Goal: Transaction & Acquisition: Purchase product/service

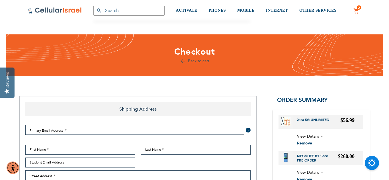
select select "US"
select select "165"
select select "4"
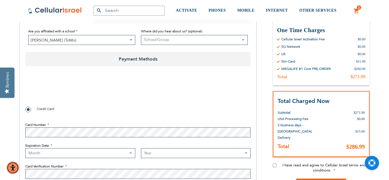
scroll to position [420, 0]
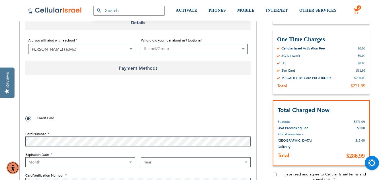
checkbox input "true"
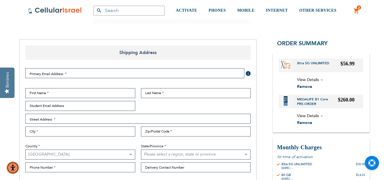
scroll to position [55, 0]
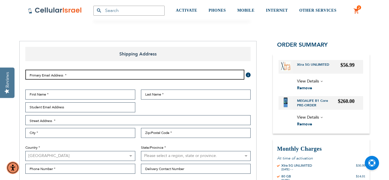
click at [87, 73] on input "Email Address" at bounding box center [134, 75] width 219 height 10
type input "[EMAIL_ADDRESS][DOMAIN_NAME]"
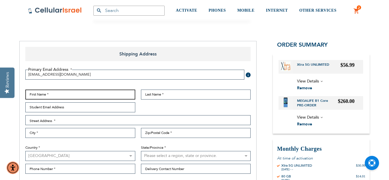
click at [80, 94] on input "First Name" at bounding box center [80, 95] width 110 height 10
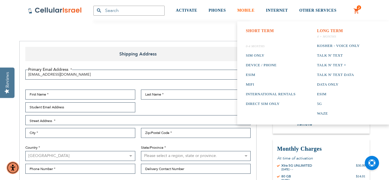
checkbox input "false"
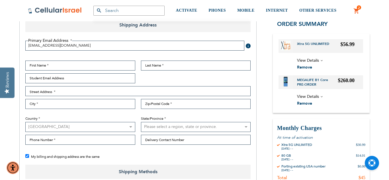
scroll to position [78, 0]
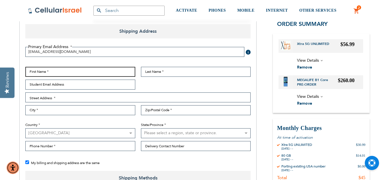
click at [116, 73] on input "First Name" at bounding box center [80, 72] width 110 height 10
type input "yitzi"
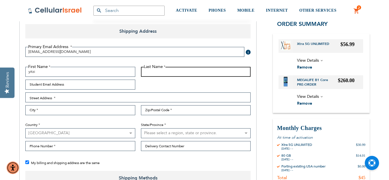
click at [153, 71] on input "Last Name" at bounding box center [196, 72] width 110 height 10
type input "[PERSON_NAME]"
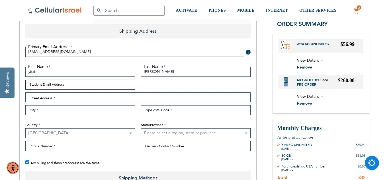
click at [97, 86] on input "Student Email Address" at bounding box center [80, 85] width 110 height 10
type input "[EMAIL_ADDRESS][DOMAIN_NAME]"
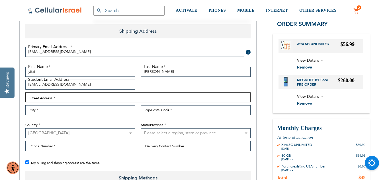
click at [88, 96] on input "Street Address: Line 1" at bounding box center [137, 98] width 225 height 10
type input "[STREET_ADDRESS][PERSON_NAME]"
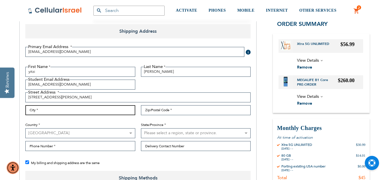
type input "[GEOGRAPHIC_DATA]"
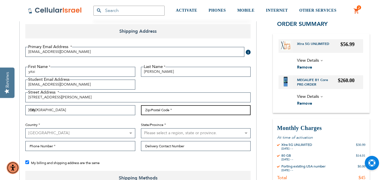
type input "21208"
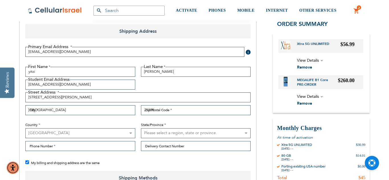
select select "31"
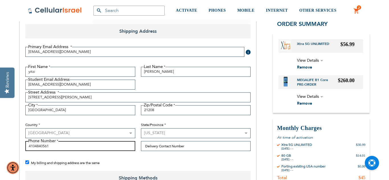
click at [97, 148] on input "4104840561" at bounding box center [80, 146] width 110 height 10
type input "4"
type input "6673908823"
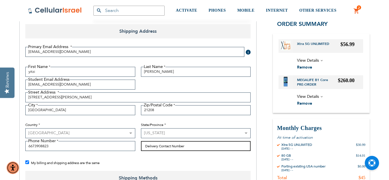
click at [155, 146] on input "Delivery Contact Number" at bounding box center [196, 146] width 110 height 10
type input "6673908823"
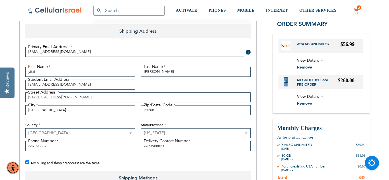
click at [152, 157] on div "Primary Email Address Tooltip We'll send your order confirmation here. [EMAIL_A…" at bounding box center [137, 107] width 231 height 128
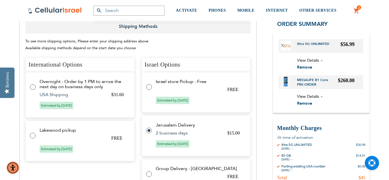
scroll to position [238, 0]
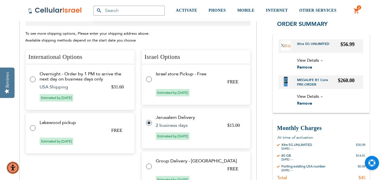
click at [36, 78] on tr "Overnight - Order by 1 PM to arrive the next day on business days only $31.60 U…" at bounding box center [79, 87] width 109 height 46
radio input "true"
radio input "false"
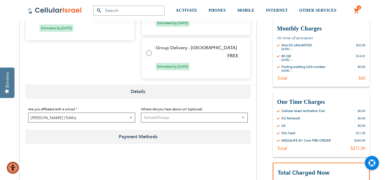
scroll to position [386, 0]
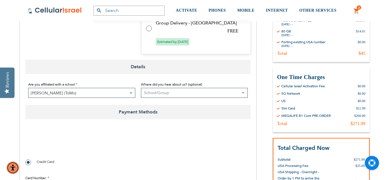
checkbox input "true"
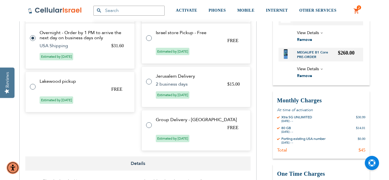
scroll to position [272, 0]
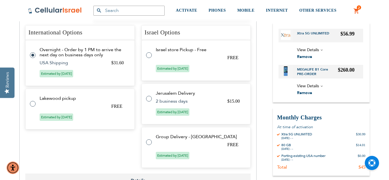
click at [314, 88] on span "View Details" at bounding box center [308, 85] width 22 height 5
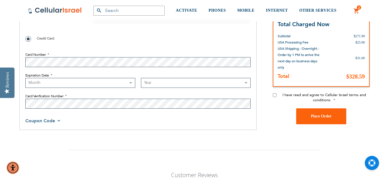
scroll to position [522, 0]
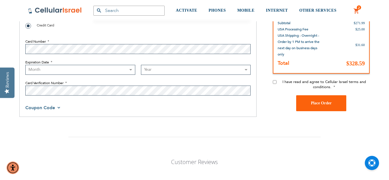
click at [275, 82] on input "I have read and agree to Cellular Israel terms and conditions." at bounding box center [275, 82] width 4 height 4
checkbox input "true"
click at [129, 34] on fieldset "Card Number Expiration Date Month [DATE] - [DATE] - [DATE] - [DATE] - [DATE] - …" at bounding box center [137, 65] width 225 height 65
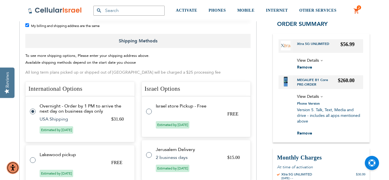
scroll to position [215, 0]
checkbox input "false"
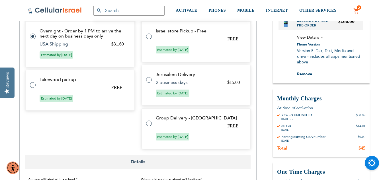
scroll to position [281, 0]
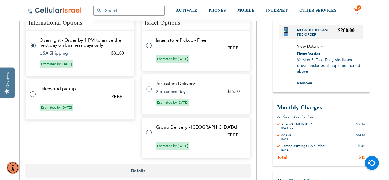
click at [305, 36] on strong "MEGALIFE B1 Core PRE-ORDER" at bounding box center [317, 32] width 41 height 9
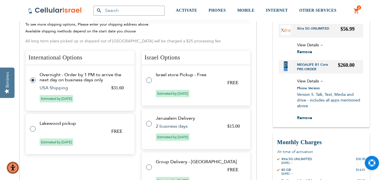
scroll to position [247, 0]
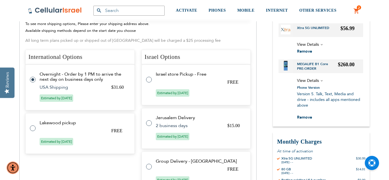
click at [150, 120] on label at bounding box center [151, 120] width 11 height 0
radio input "false"
radio input "true"
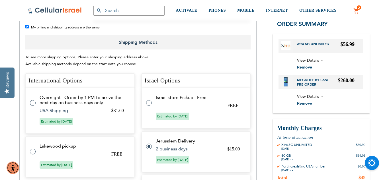
scroll to position [213, 0]
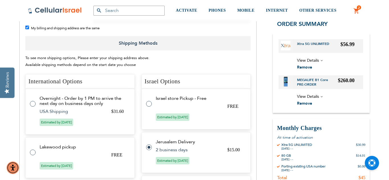
click at [316, 59] on span "View Details" at bounding box center [308, 60] width 22 height 5
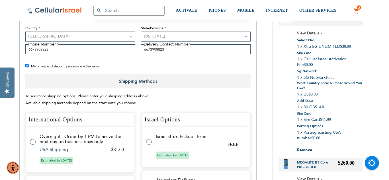
scroll to position [163, 0]
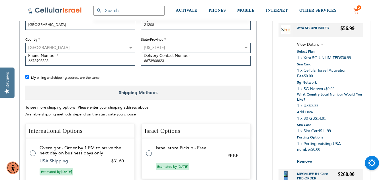
click at [307, 47] on span "View Details" at bounding box center [308, 44] width 22 height 5
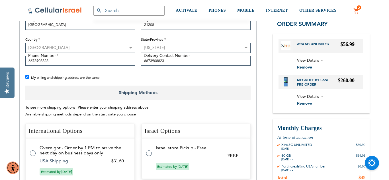
click at [304, 44] on strong "Xtra 5G UNLIMITED" at bounding box center [315, 45] width 36 height 9
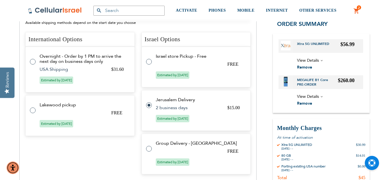
scroll to position [255, 0]
click at [34, 59] on label at bounding box center [35, 59] width 11 height 0
radio input "true"
radio input "false"
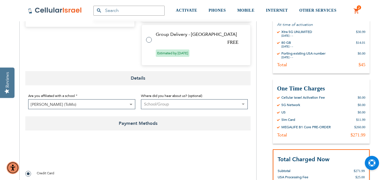
scroll to position [376, 0]
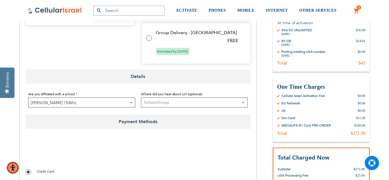
checkbox input "true"
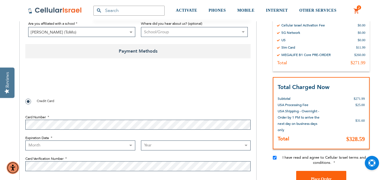
scroll to position [456, 0]
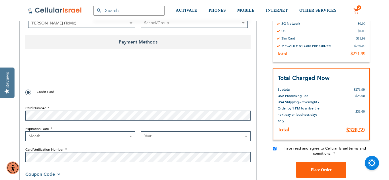
click at [50, 136] on select "Month [DATE] - [DATE] - [DATE] - [DATE] - [DATE] - [DATE] - [DATE] - [DATE] - […" at bounding box center [80, 137] width 110 height 10
select select "1"
click at [25, 132] on select "Month [DATE] - [DATE] - [DATE] - [DATE] - [DATE] - [DATE] - [DATE] - [DATE] - […" at bounding box center [80, 137] width 110 height 10
click at [154, 138] on select "Year [DATE] 2026 2027 2028 2029 2030 2031 2032 2033 2034 2035 2036 2037 2038 20…" at bounding box center [196, 137] width 110 height 10
select select "2028"
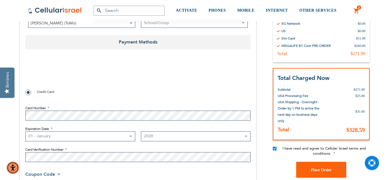
click at [141, 132] on select "Year [DATE] 2026 2027 2028 2029 2030 2031 2032 2033 2034 2035 2036 2037 2038 20…" at bounding box center [196, 137] width 110 height 10
click at [159, 99] on div "Credit Card Card Number Expiration Date Month [DATE] - [DATE] - [DATE] - [DATE]…" at bounding box center [137, 127] width 225 height 77
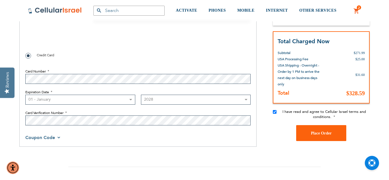
scroll to position [478, 0]
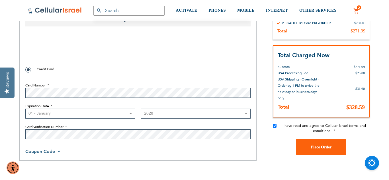
click at [142, 52] on div "03AFcWeA5UFSKJfMgza5jD1kJMnuFF_YDaSNt_BOfgy7NrRx1_ktqlF4iOVAJZv8g5L3nGOMlyUm4Rh…" at bounding box center [137, 50] width 225 height 22
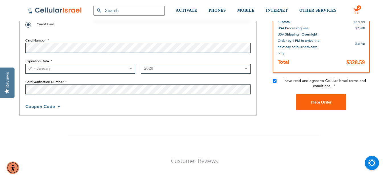
scroll to position [524, 0]
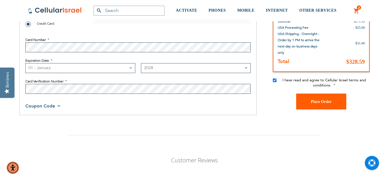
click at [325, 104] on button "Place Order" at bounding box center [321, 102] width 50 height 16
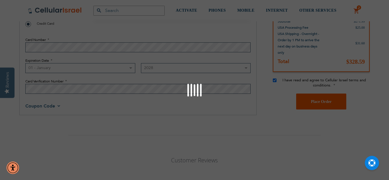
checkbox input "false"
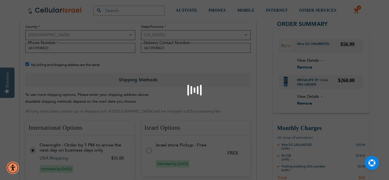
scroll to position [159, 0]
